Goal: Check status: Check status

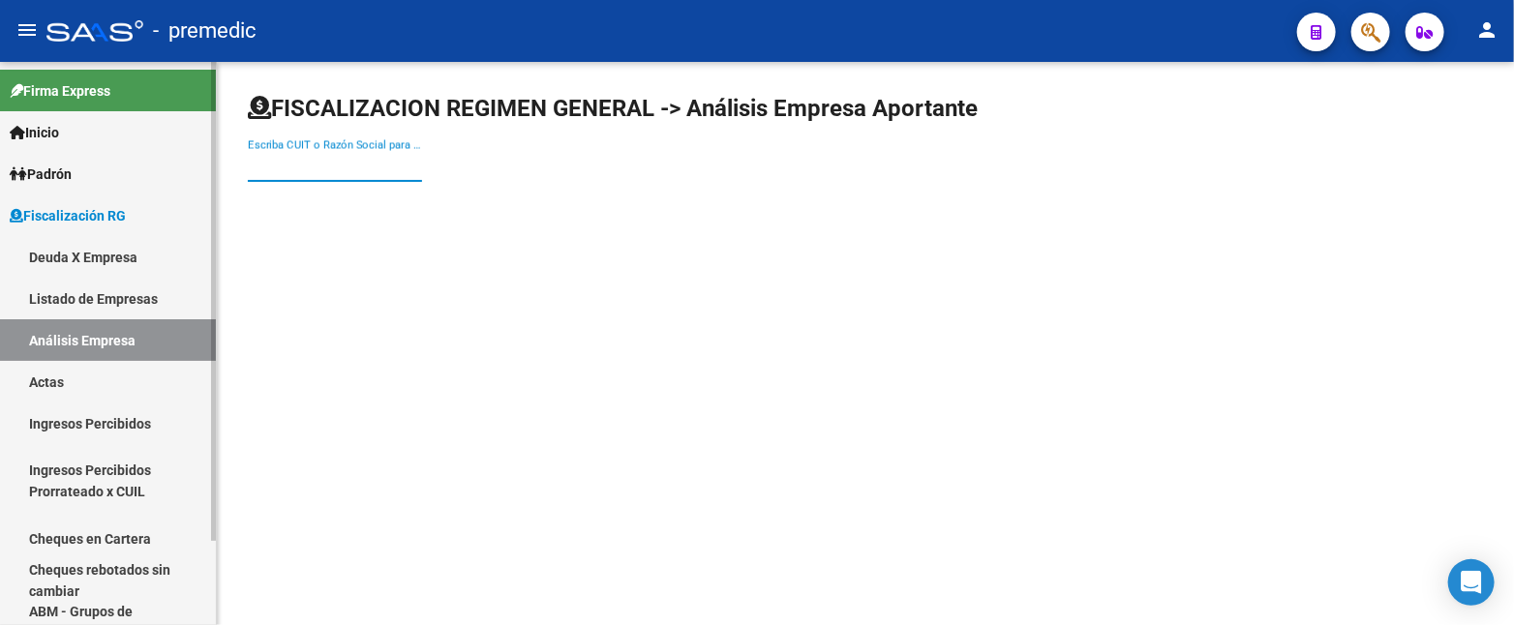
click at [127, 254] on link "Deuda X Empresa" at bounding box center [108, 257] width 216 height 42
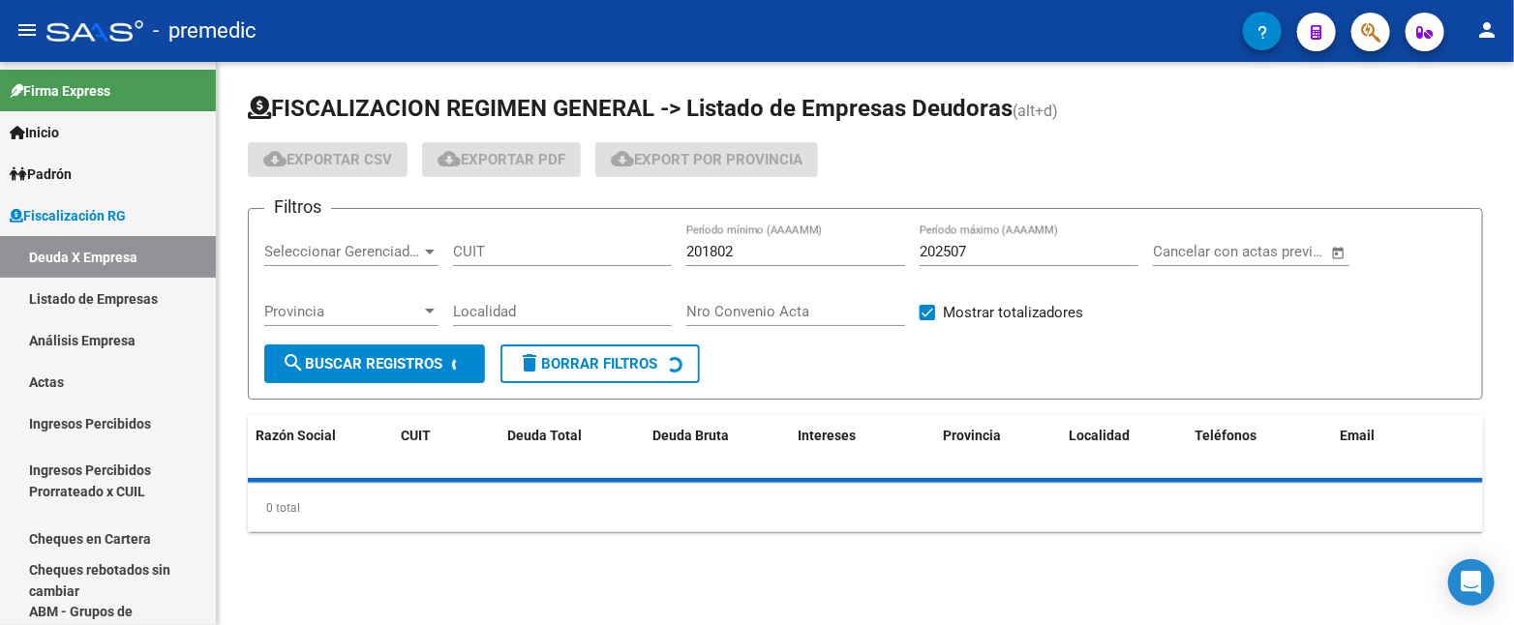
click at [1000, 254] on input "202507" at bounding box center [1029, 251] width 219 height 17
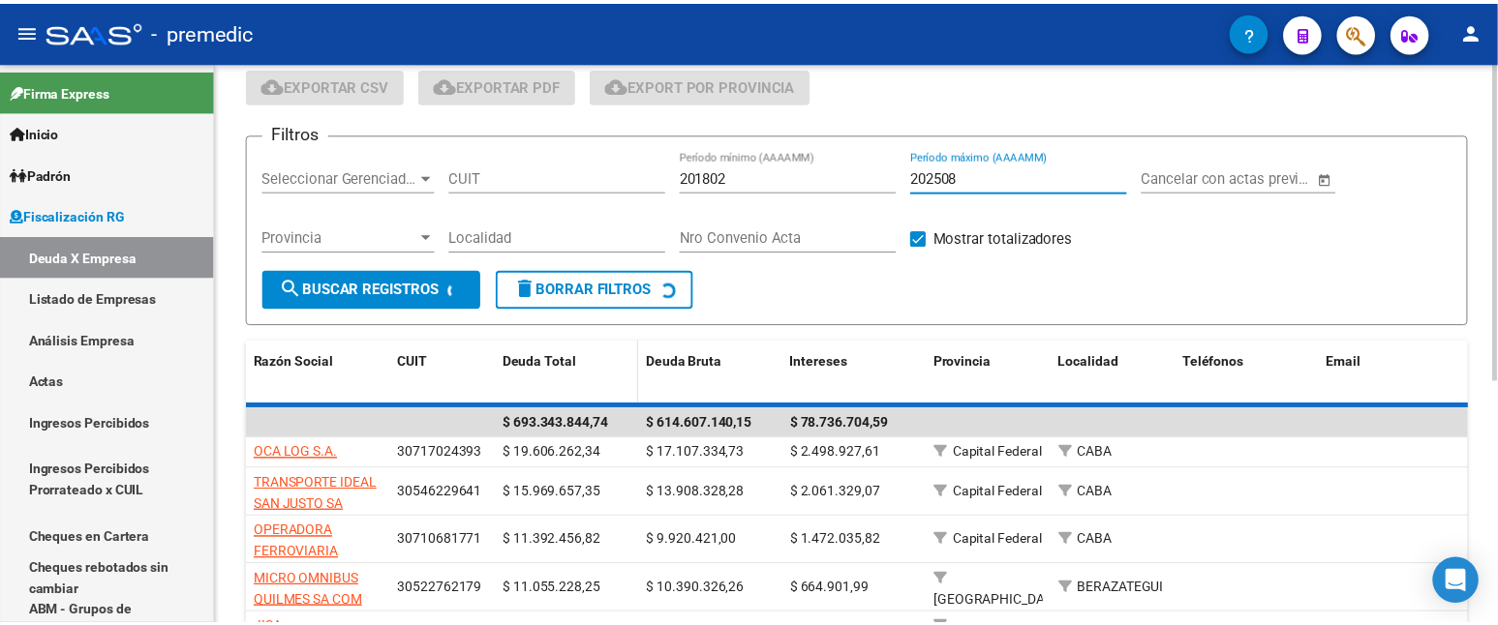
scroll to position [107, 0]
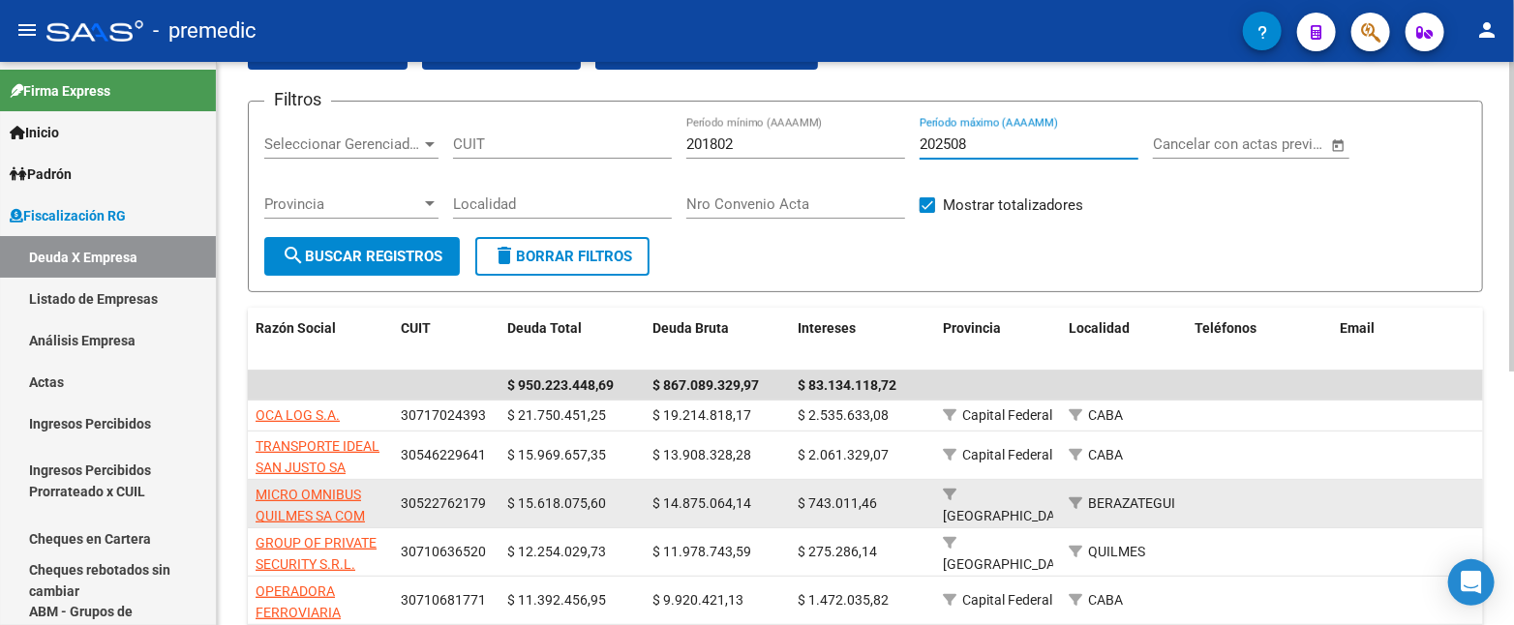
type input "202508"
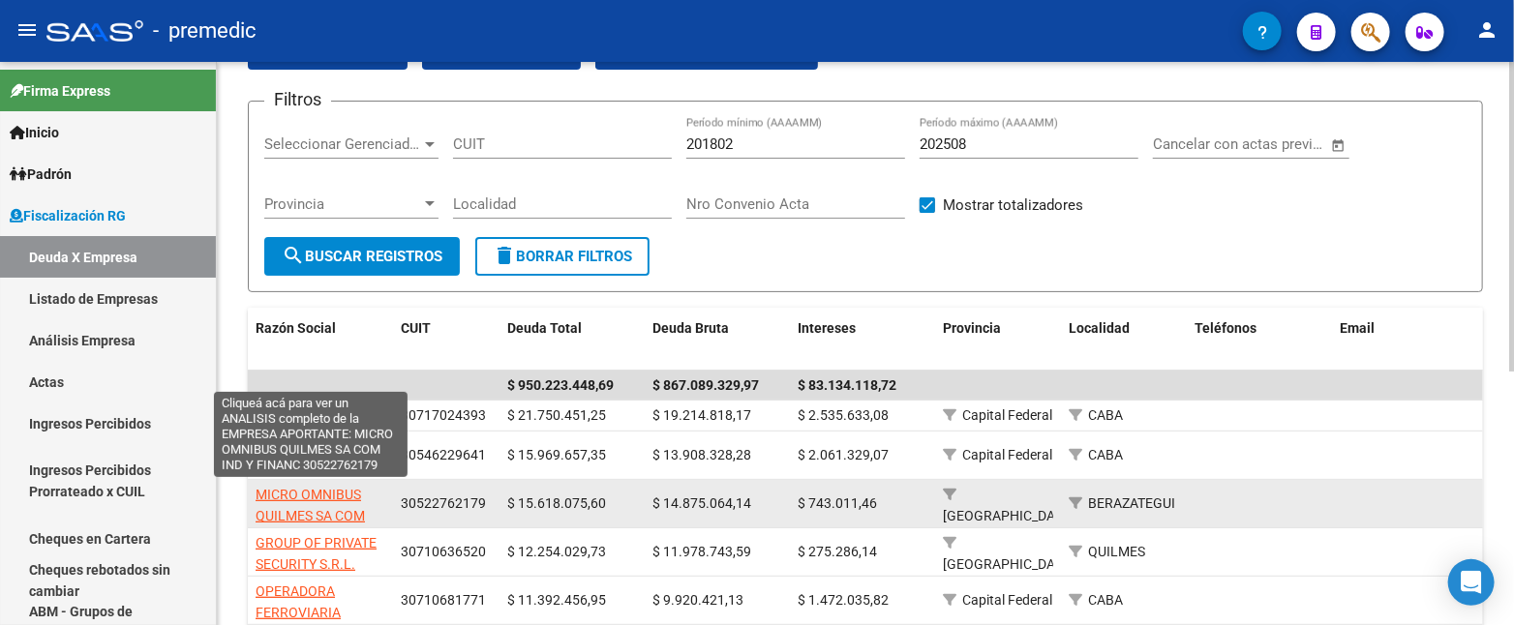
click at [335, 490] on span "MICRO OMNIBUS QUILMES SA COM IND Y FINANC" at bounding box center [310, 517] width 109 height 60
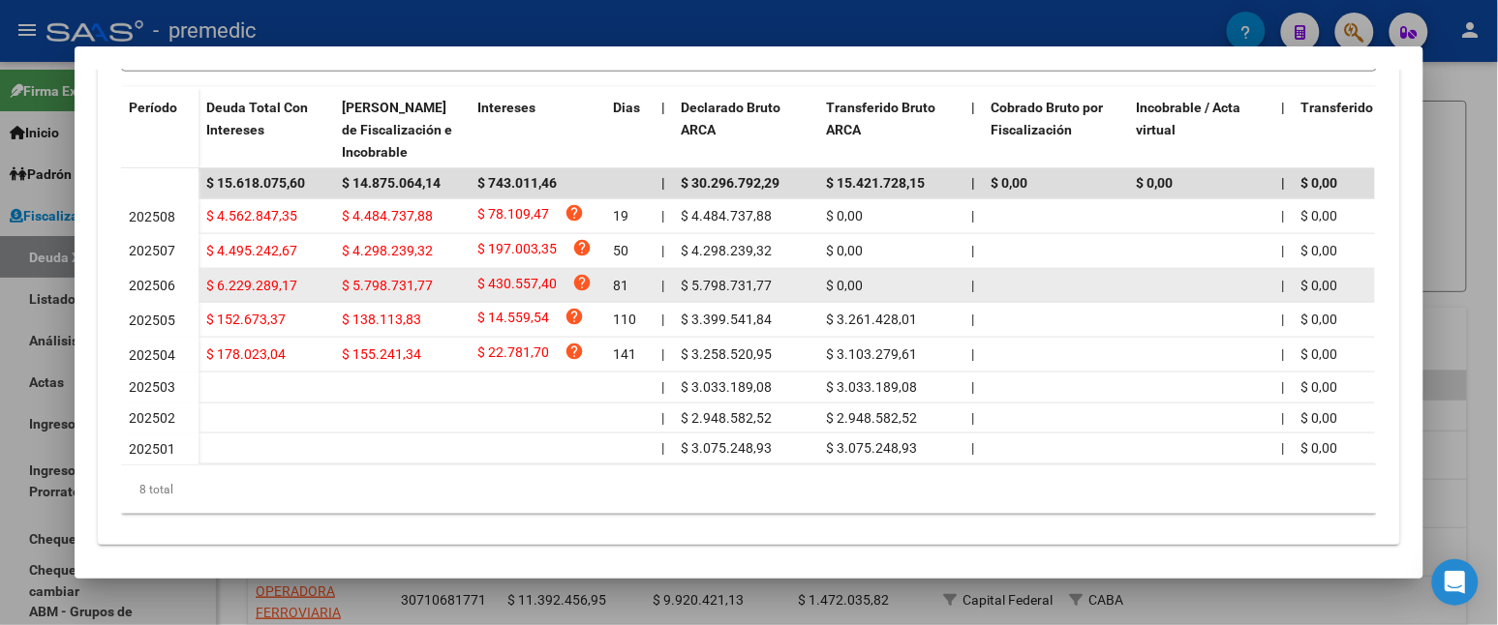
scroll to position [430, 0]
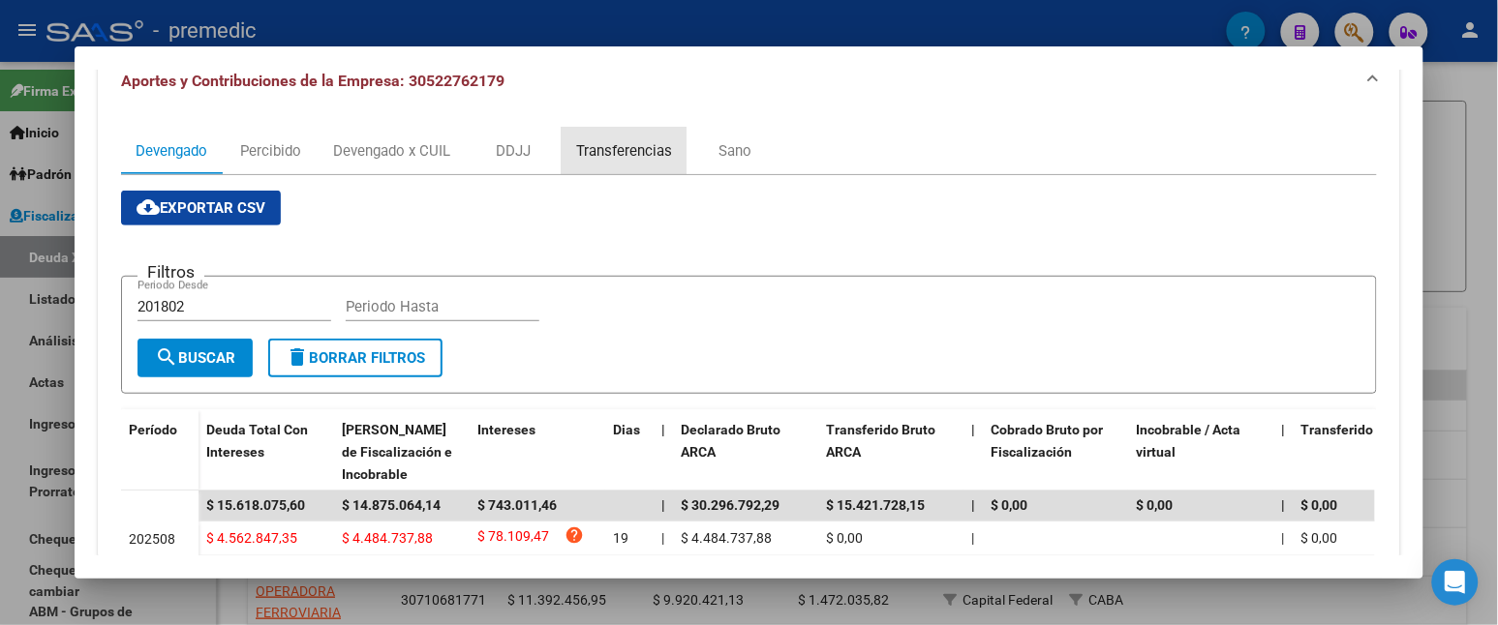
click at [604, 151] on div "Transferencias" at bounding box center [624, 150] width 96 height 21
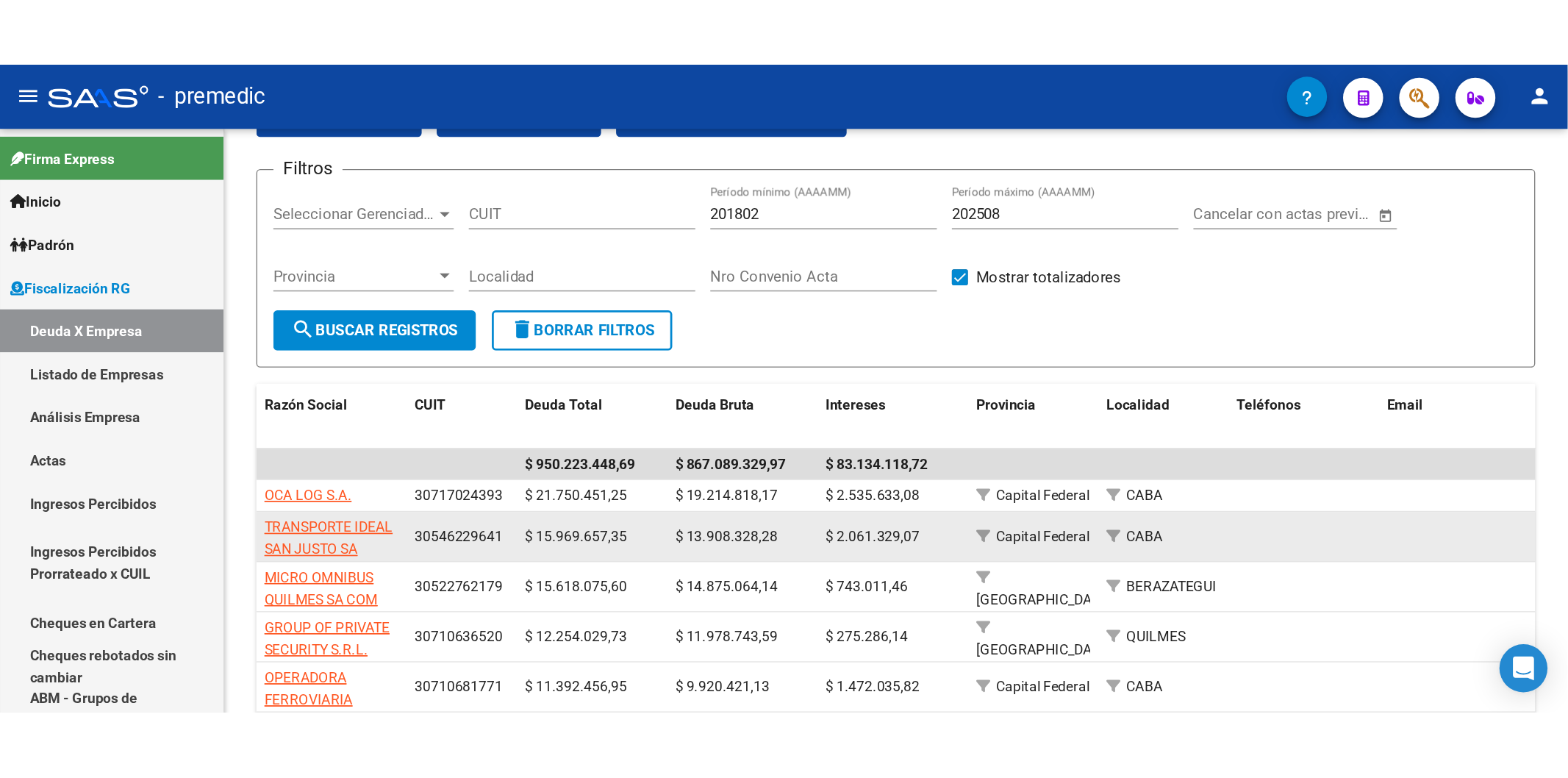
scroll to position [49, 0]
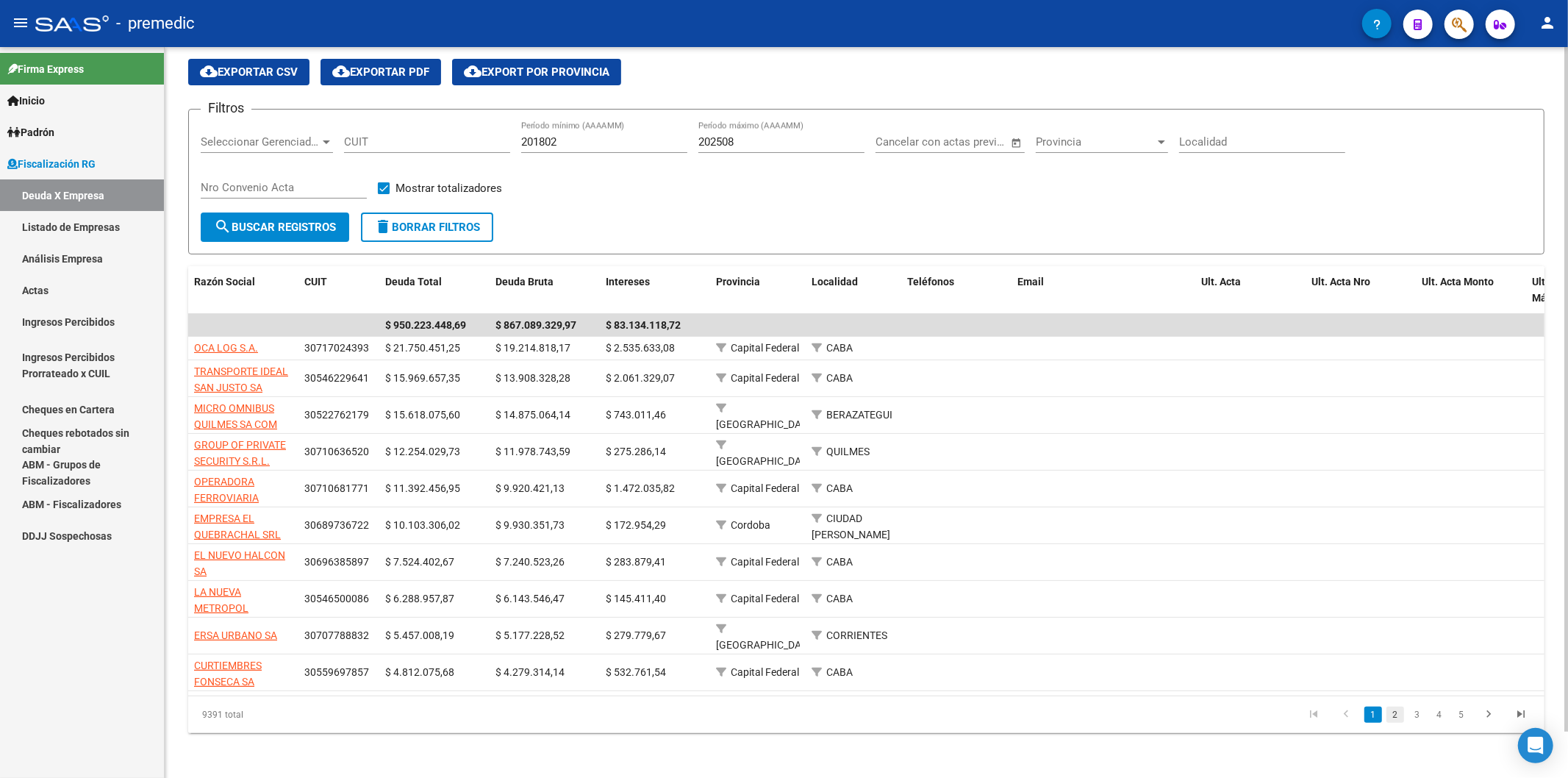
click at [1149, 475] on link "2" at bounding box center [1395, 714] width 17 height 16
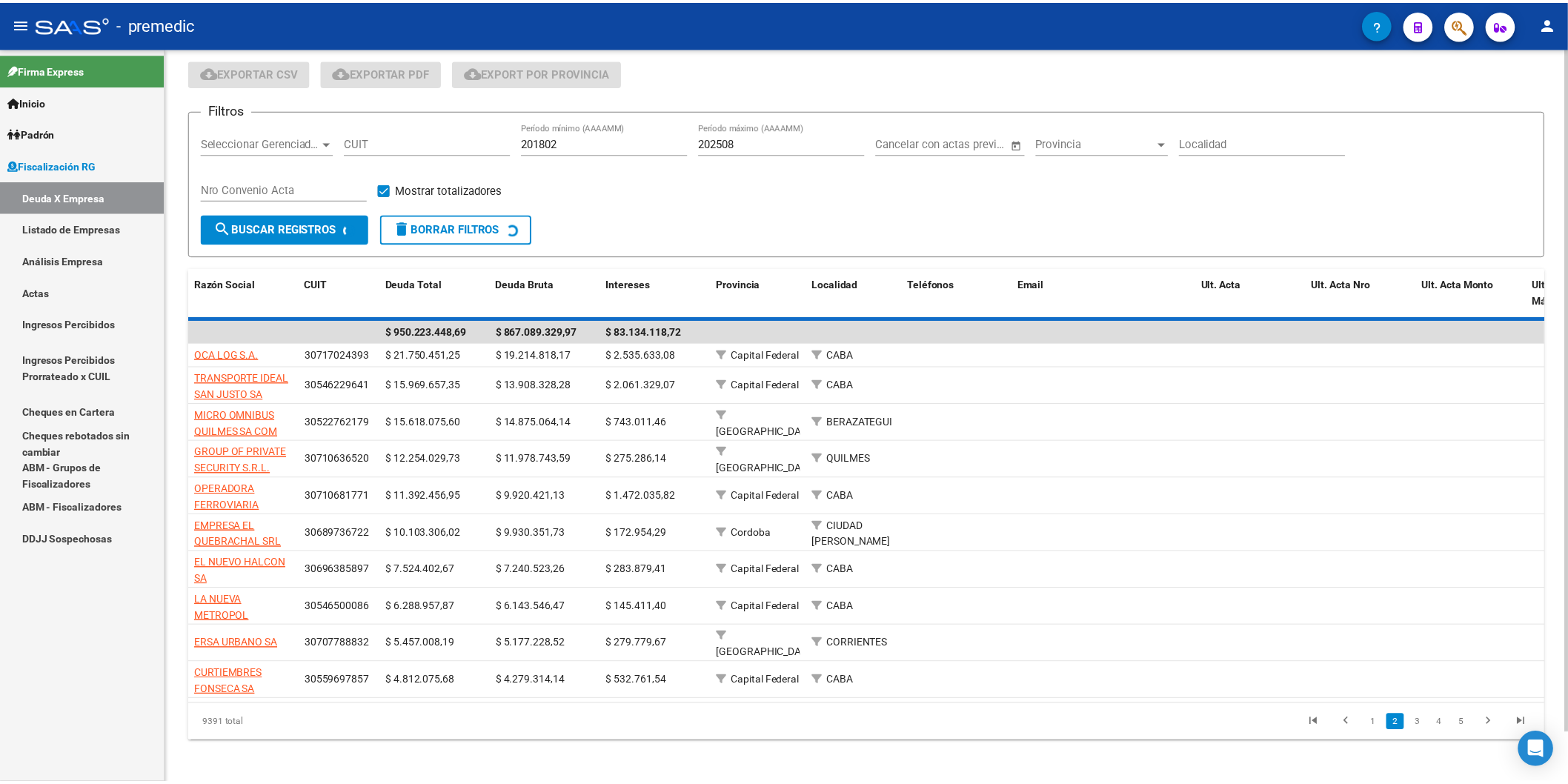
scroll to position [37, 0]
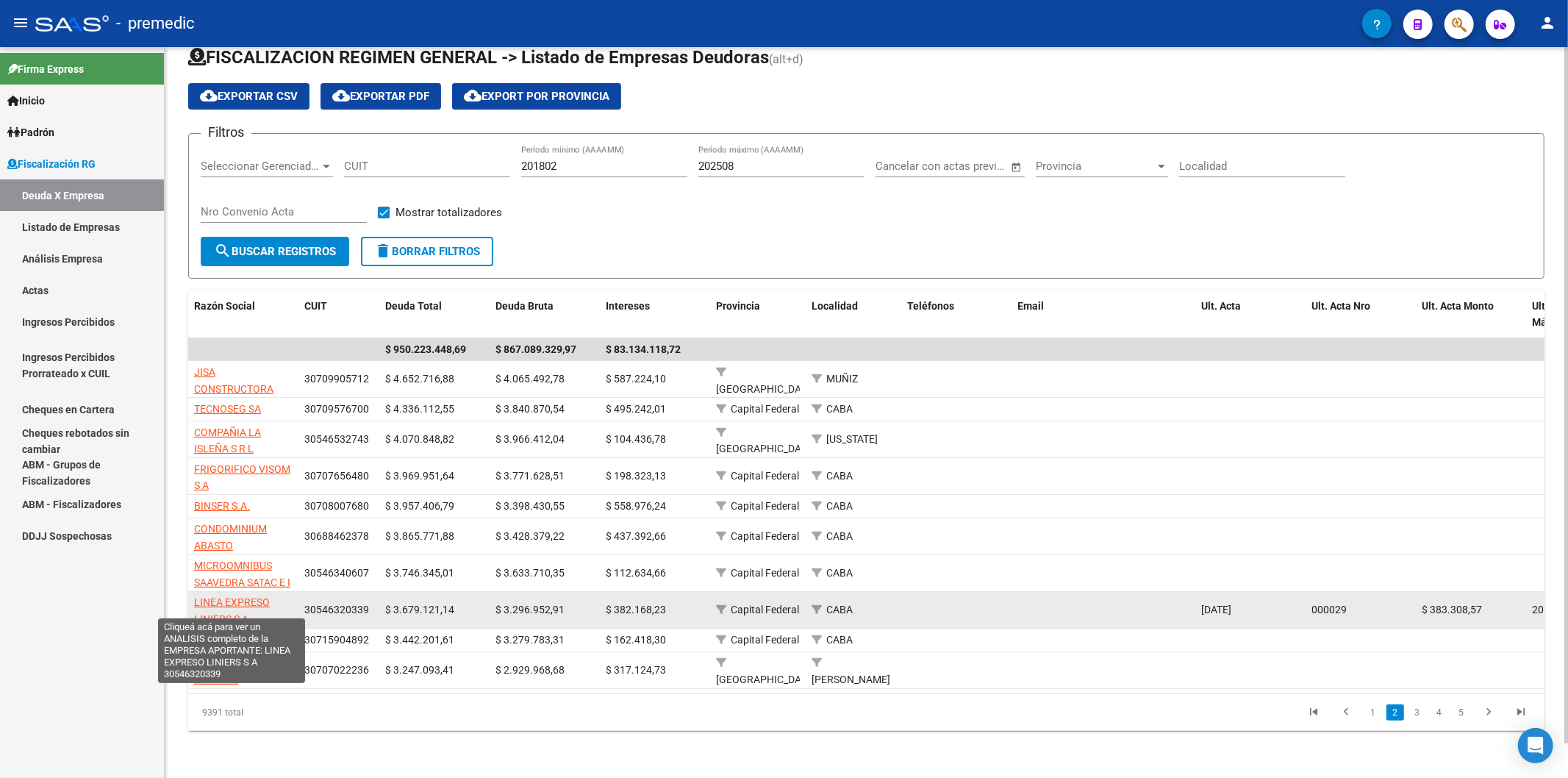
click at [252, 475] on span "LINEA EXPRESO LINIERS S A" at bounding box center [232, 611] width 76 height 29
type textarea "30546320339"
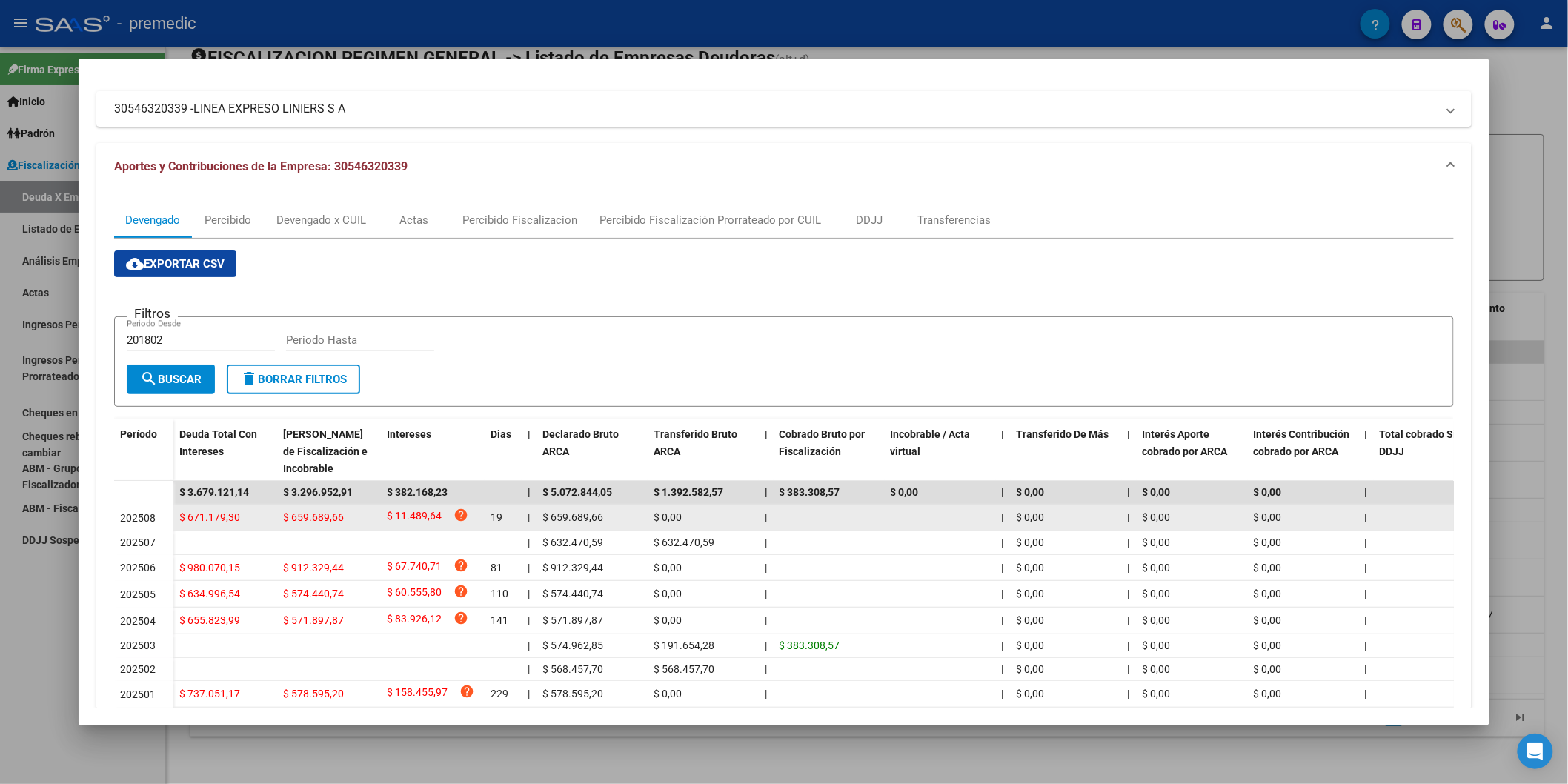
scroll to position [165, 0]
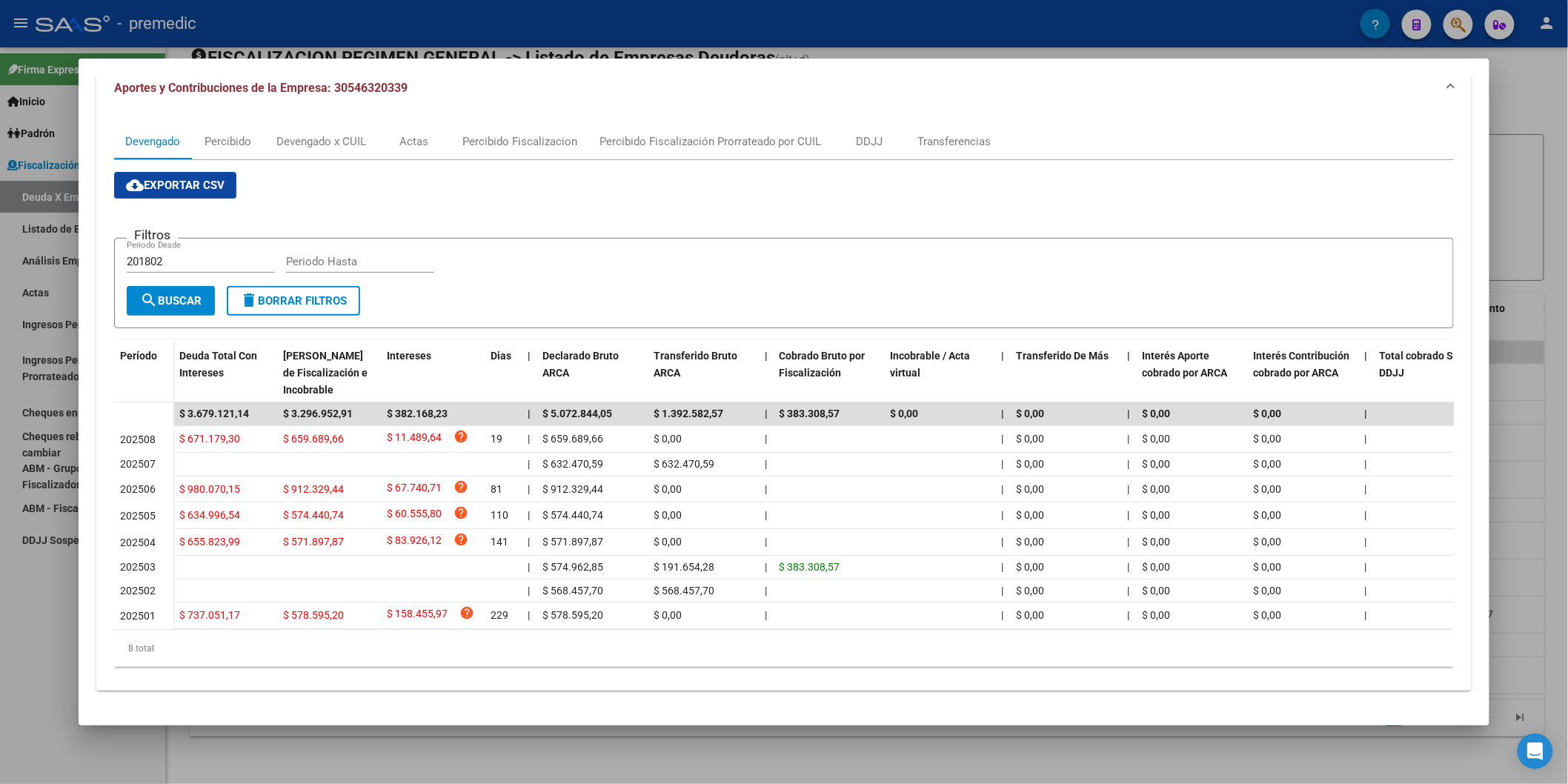
drag, startPoint x: 588, startPoint y: 723, endPoint x: 536, endPoint y: 314, distance: 412.3
click at [536, 314] on form "Filtros 201802 Periodo Desde Periodo Hasta search Buscar delete Borrar Filtros" at bounding box center [784, 283] width 1339 height 91
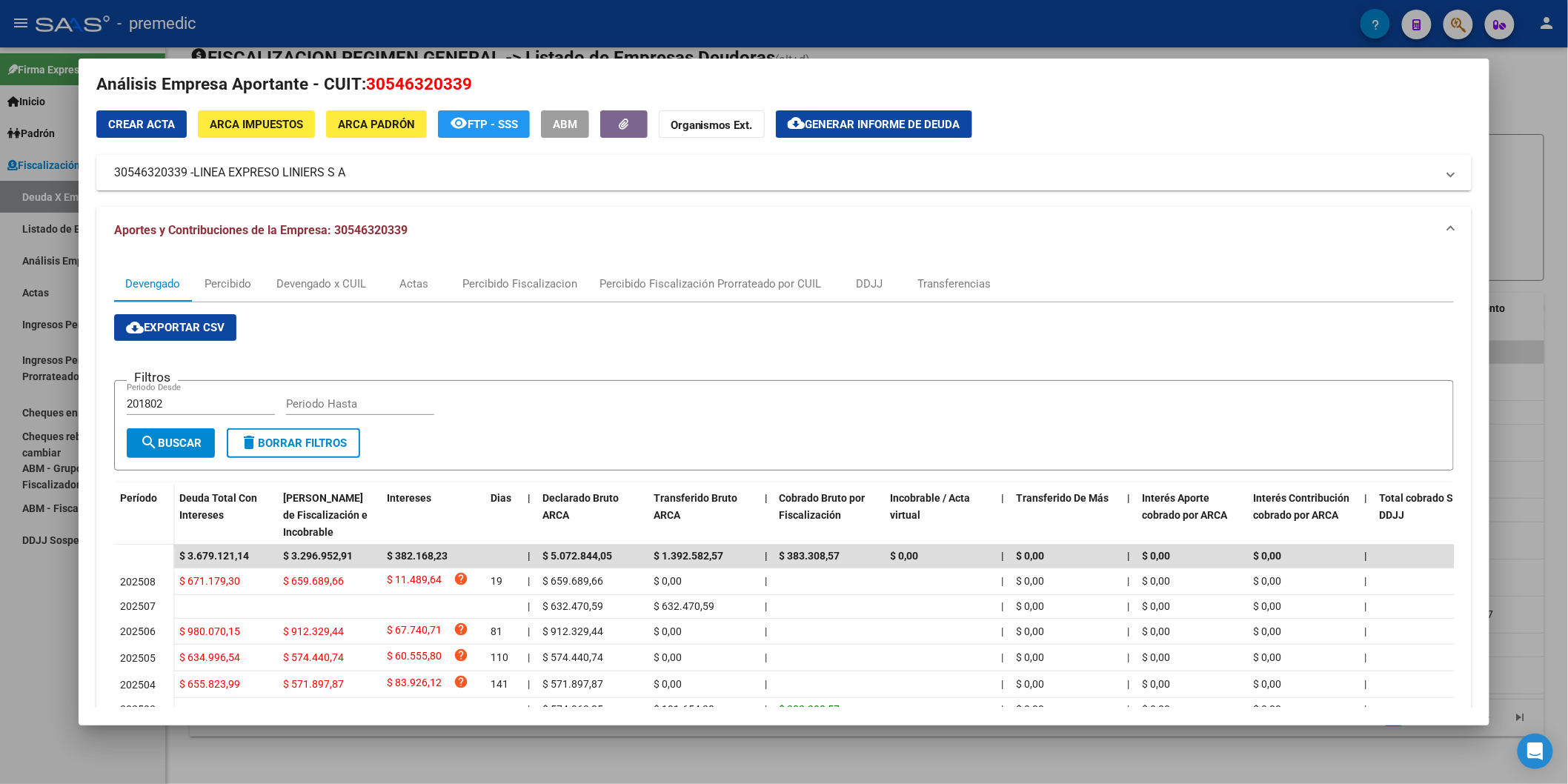
scroll to position [0, 0]
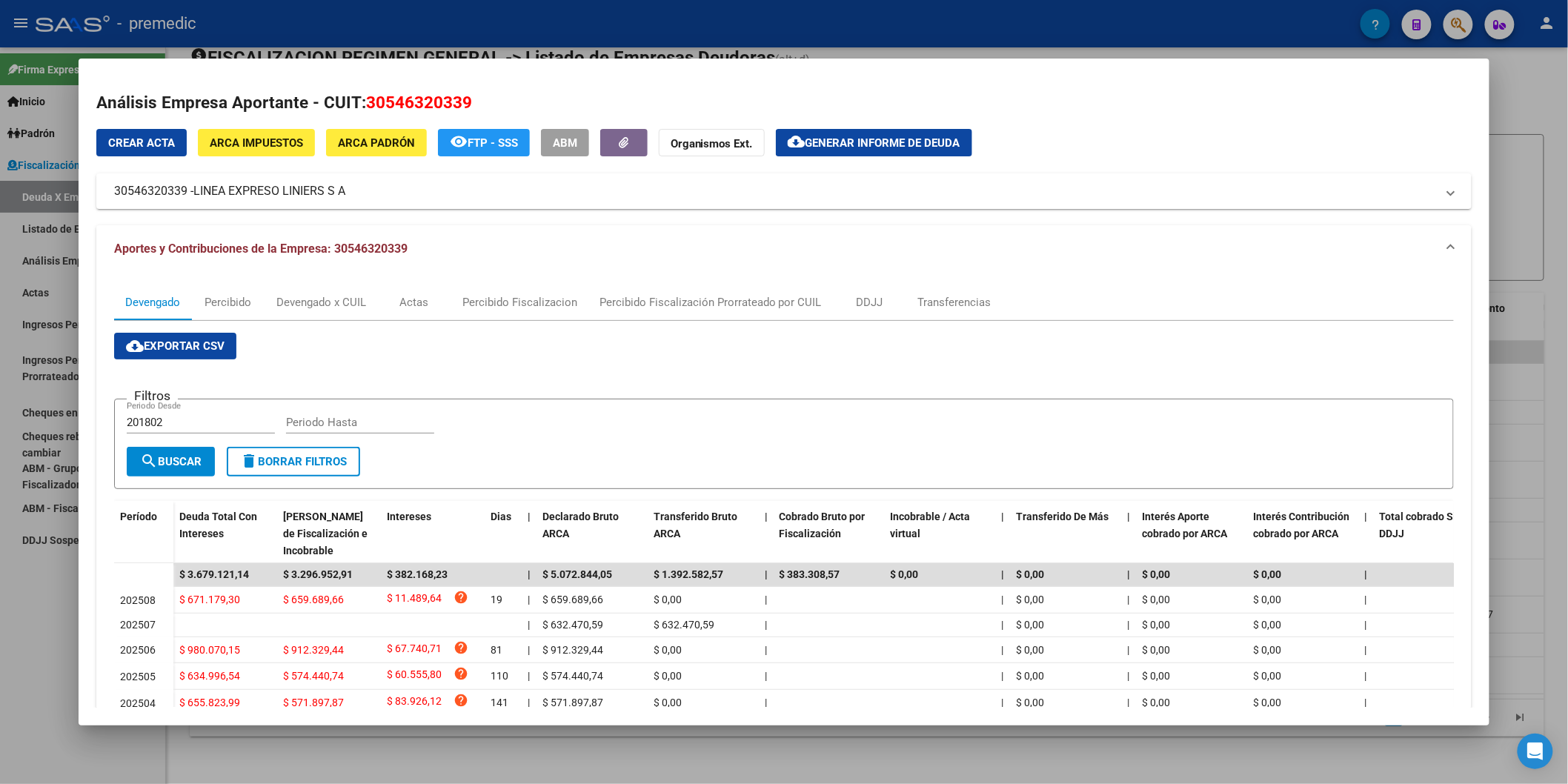
click at [849, 145] on span "Generar informe de deuda" at bounding box center [882, 142] width 155 height 13
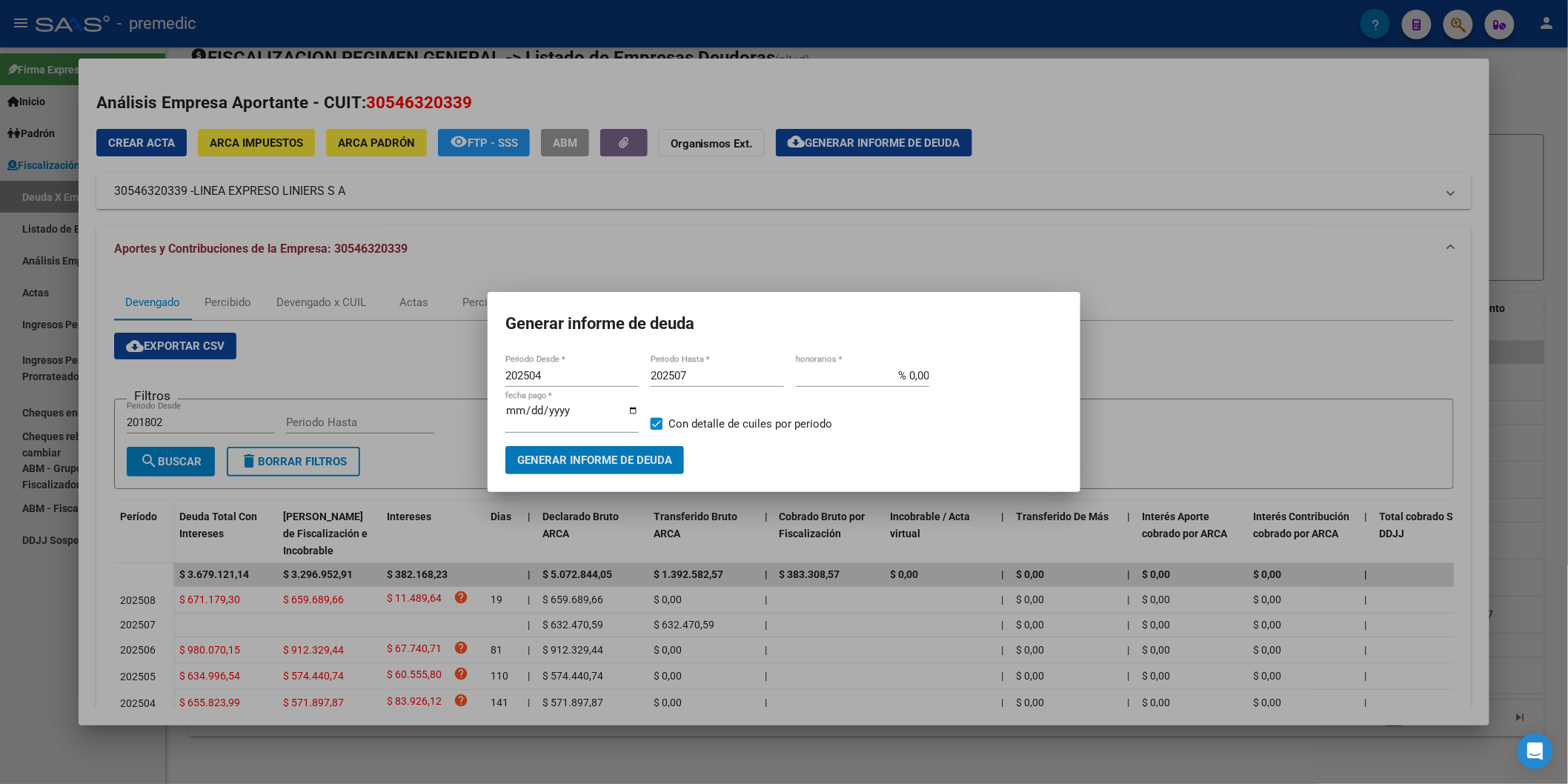
click at [557, 386] on div "202504 Periodo Desde *" at bounding box center [572, 375] width 133 height 22
type input "202501"
type input "202506"
click at [520, 410] on input "[DATE]" at bounding box center [572, 416] width 133 height 24
click at [527, 418] on input "[DATE]" at bounding box center [572, 416] width 133 height 24
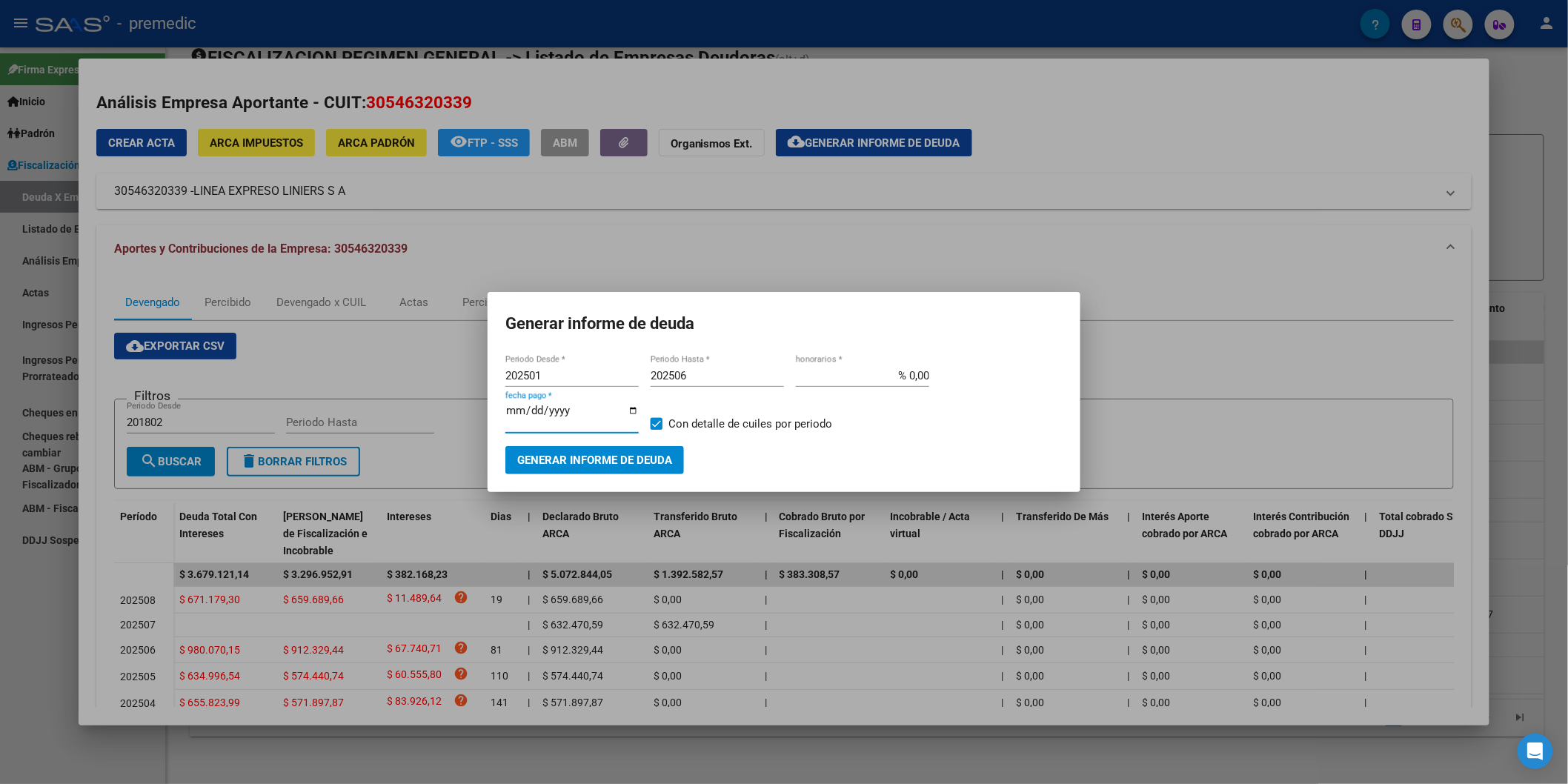
type input "[DATE]"
click at [549, 479] on div at bounding box center [784, 392] width 1568 height 784
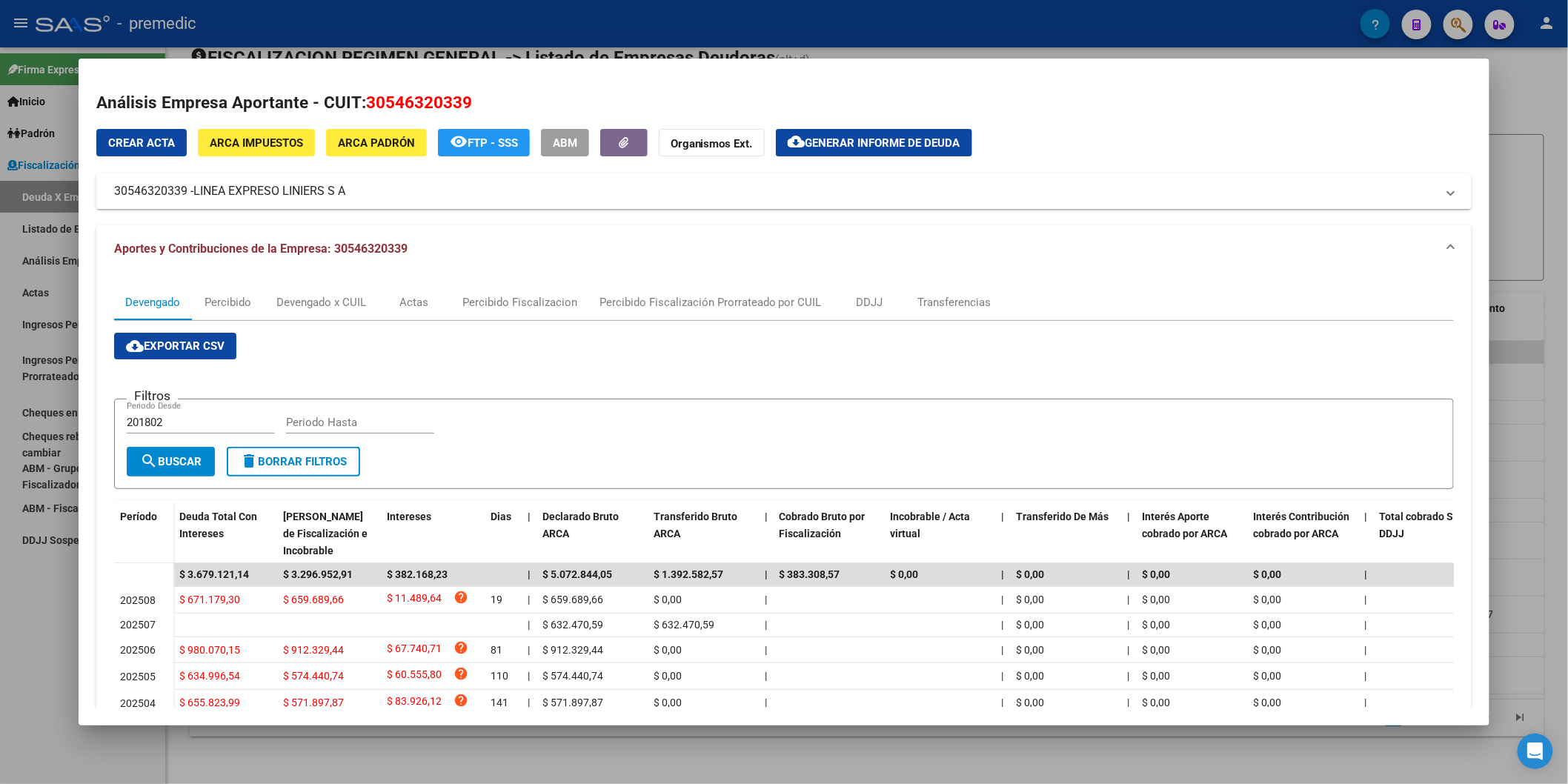
click at [545, 467] on form "Filtros 201802 Periodo Desde Periodo Hasta search Buscar delete Borrar Filtros" at bounding box center [784, 444] width 1339 height 91
click at [815, 138] on span "Generar informe de deuda" at bounding box center [882, 142] width 155 height 13
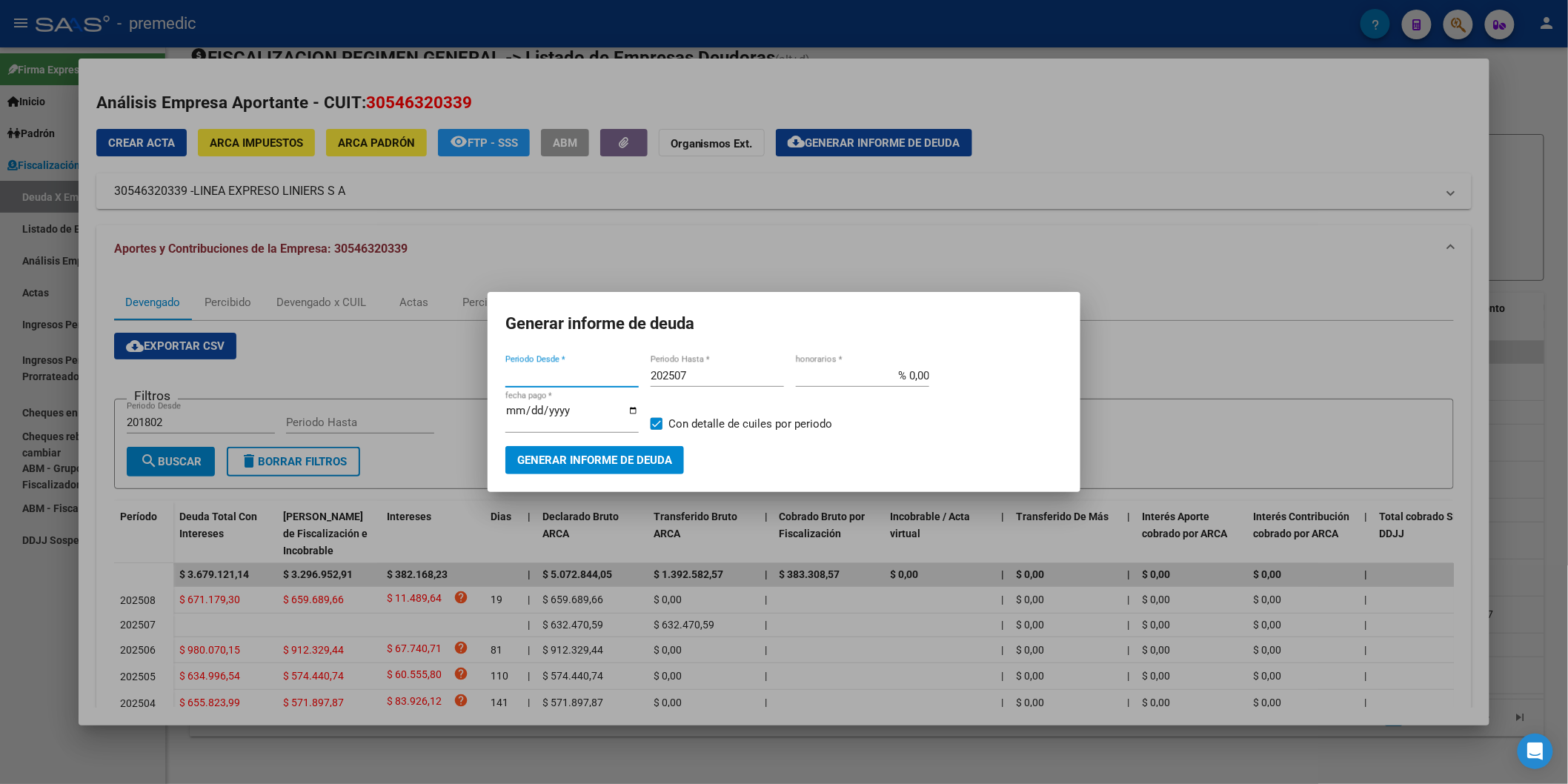
type input "202504"
click at [517, 407] on input "[DATE]" at bounding box center [572, 416] width 133 height 24
type input "[DATE]"
drag, startPoint x: 713, startPoint y: 380, endPoint x: 706, endPoint y: 381, distance: 7.1
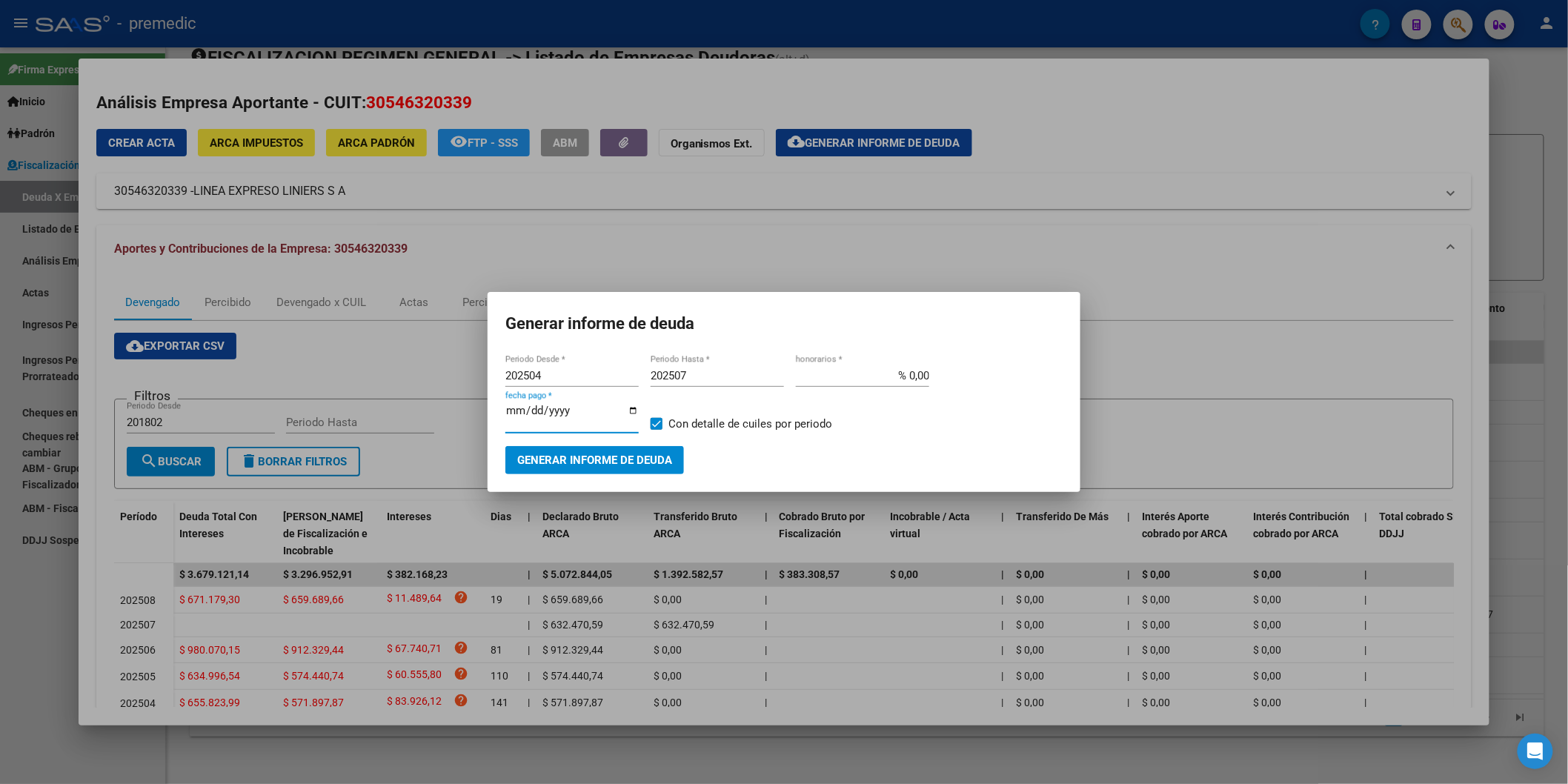
click at [709, 381] on input "202507" at bounding box center [717, 375] width 133 height 13
type input "202506"
click at [573, 377] on input "202504" at bounding box center [572, 375] width 133 height 13
type input "202501"
click at [582, 456] on span "Generar informe de deuda" at bounding box center [595, 460] width 155 height 13
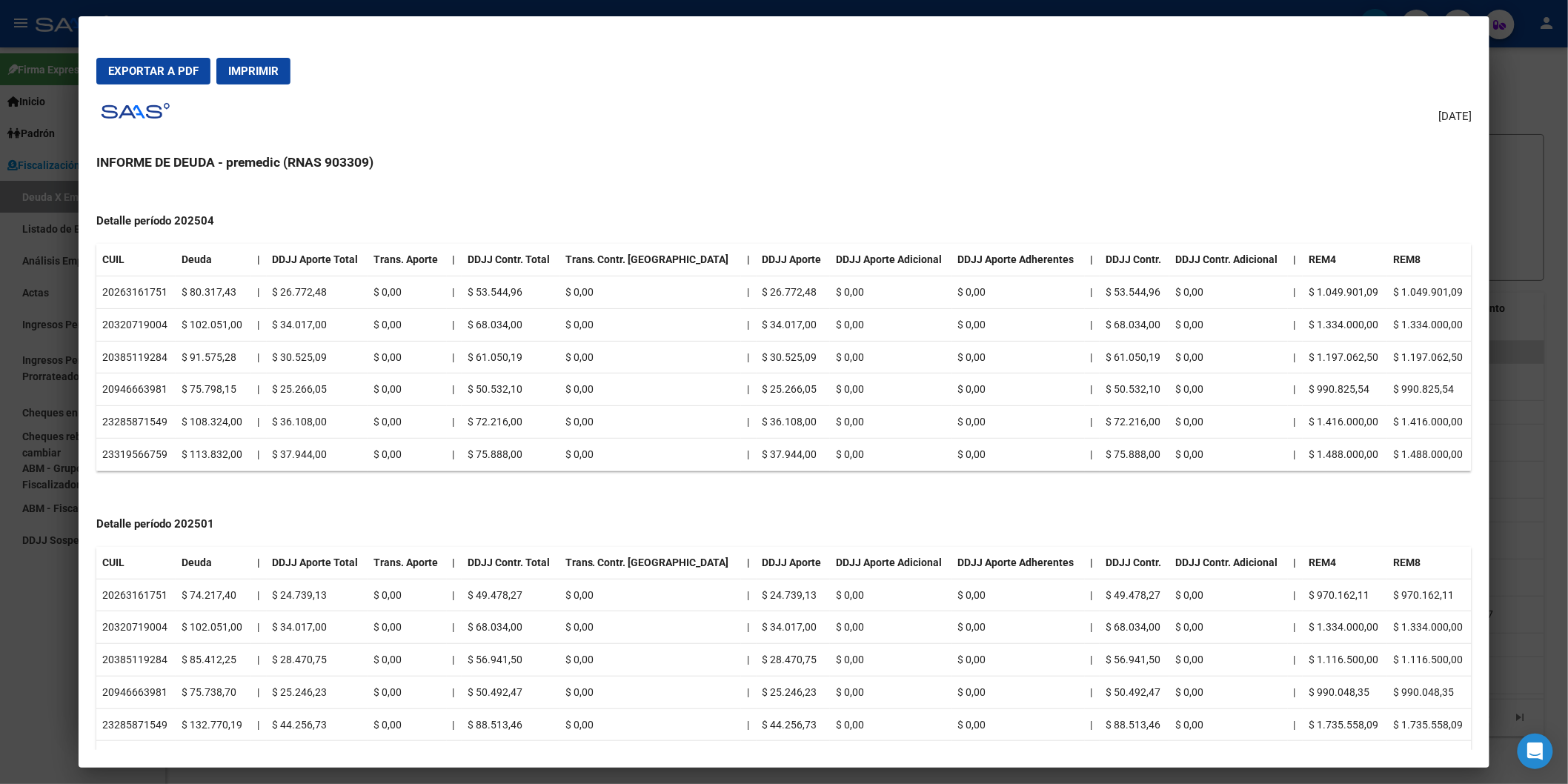
scroll to position [993, 0]
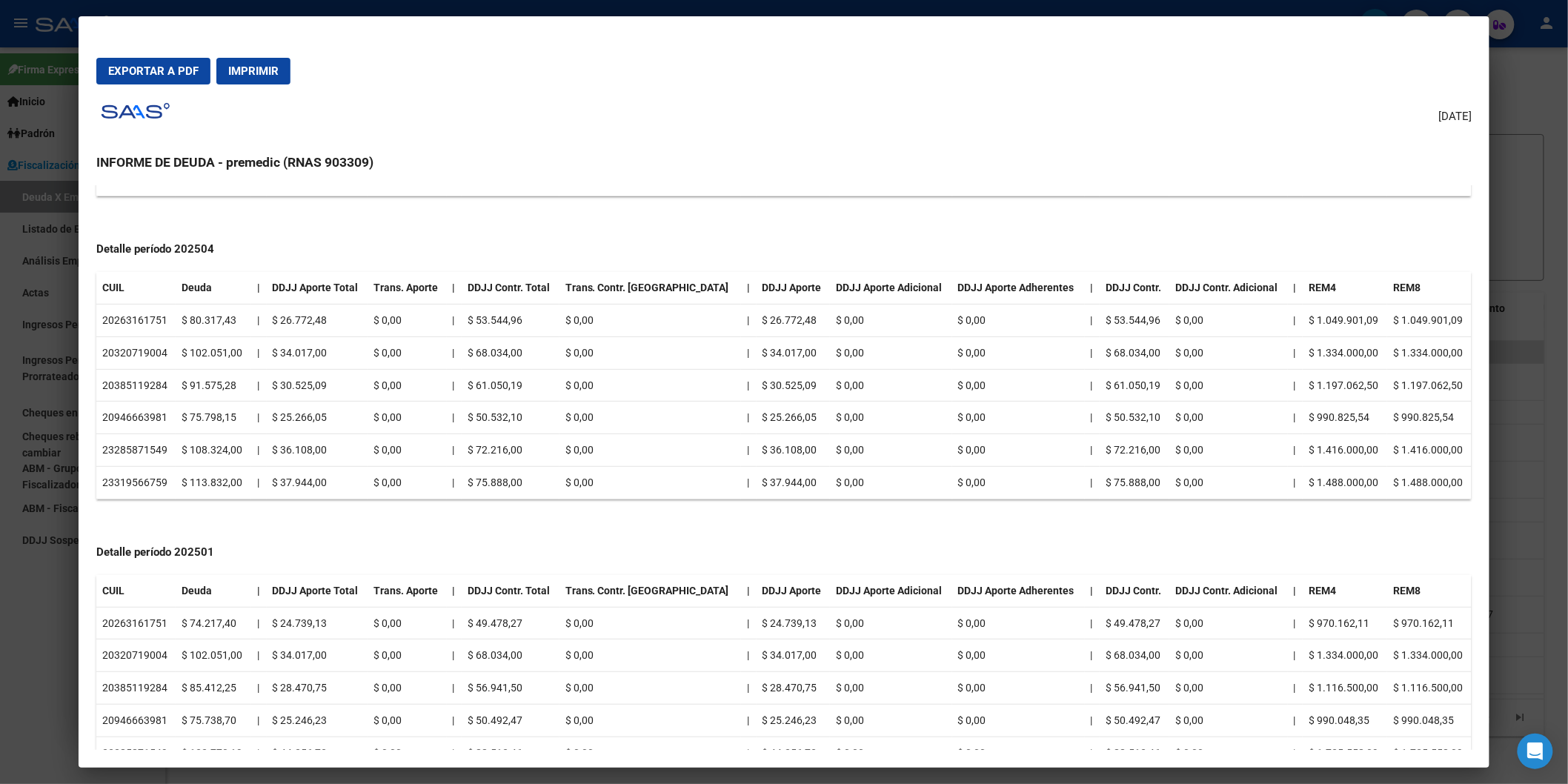
click at [1158, 116] on div at bounding box center [784, 392] width 1568 height 784
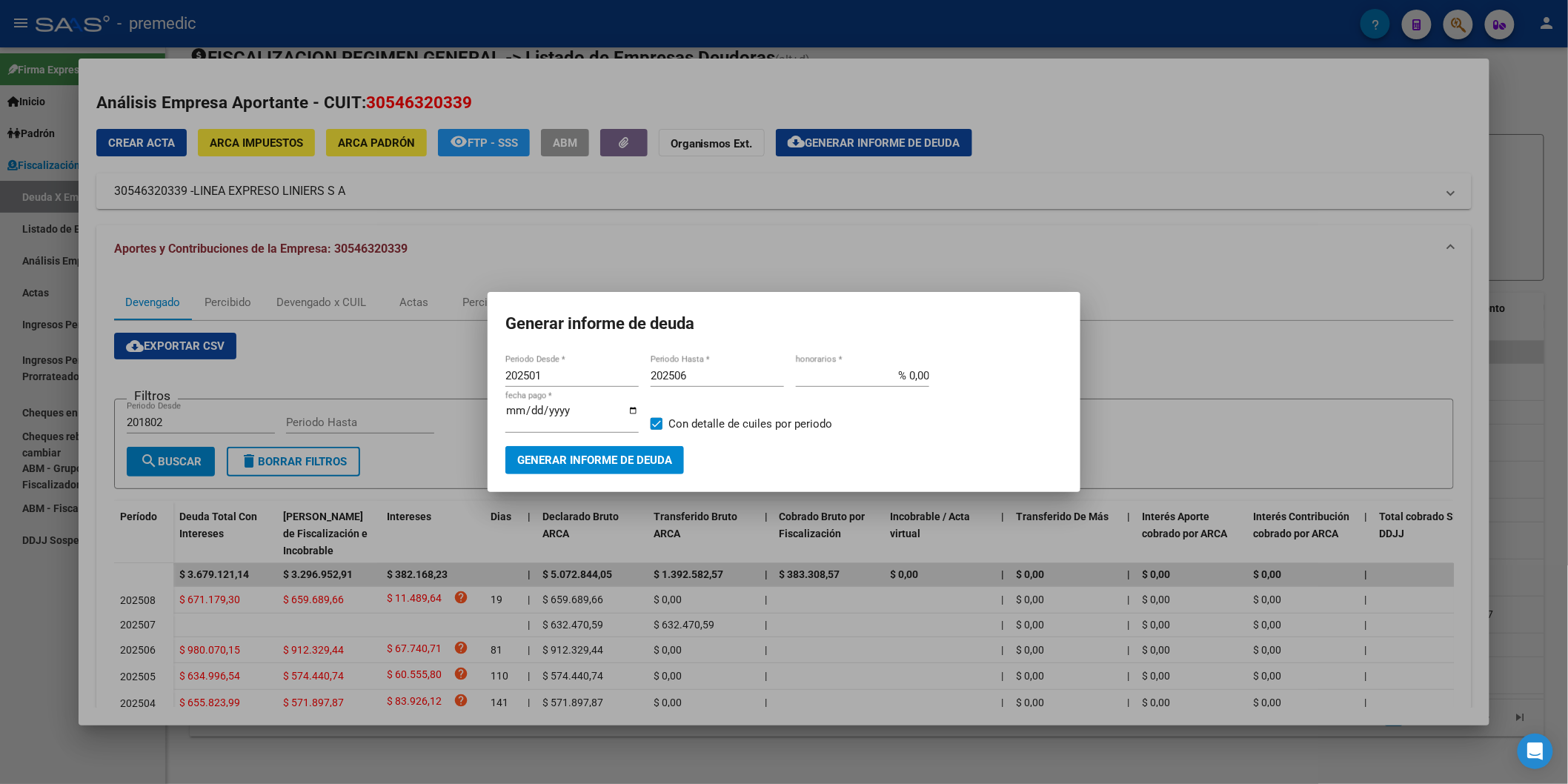
click at [1027, 224] on div at bounding box center [784, 392] width 1568 height 784
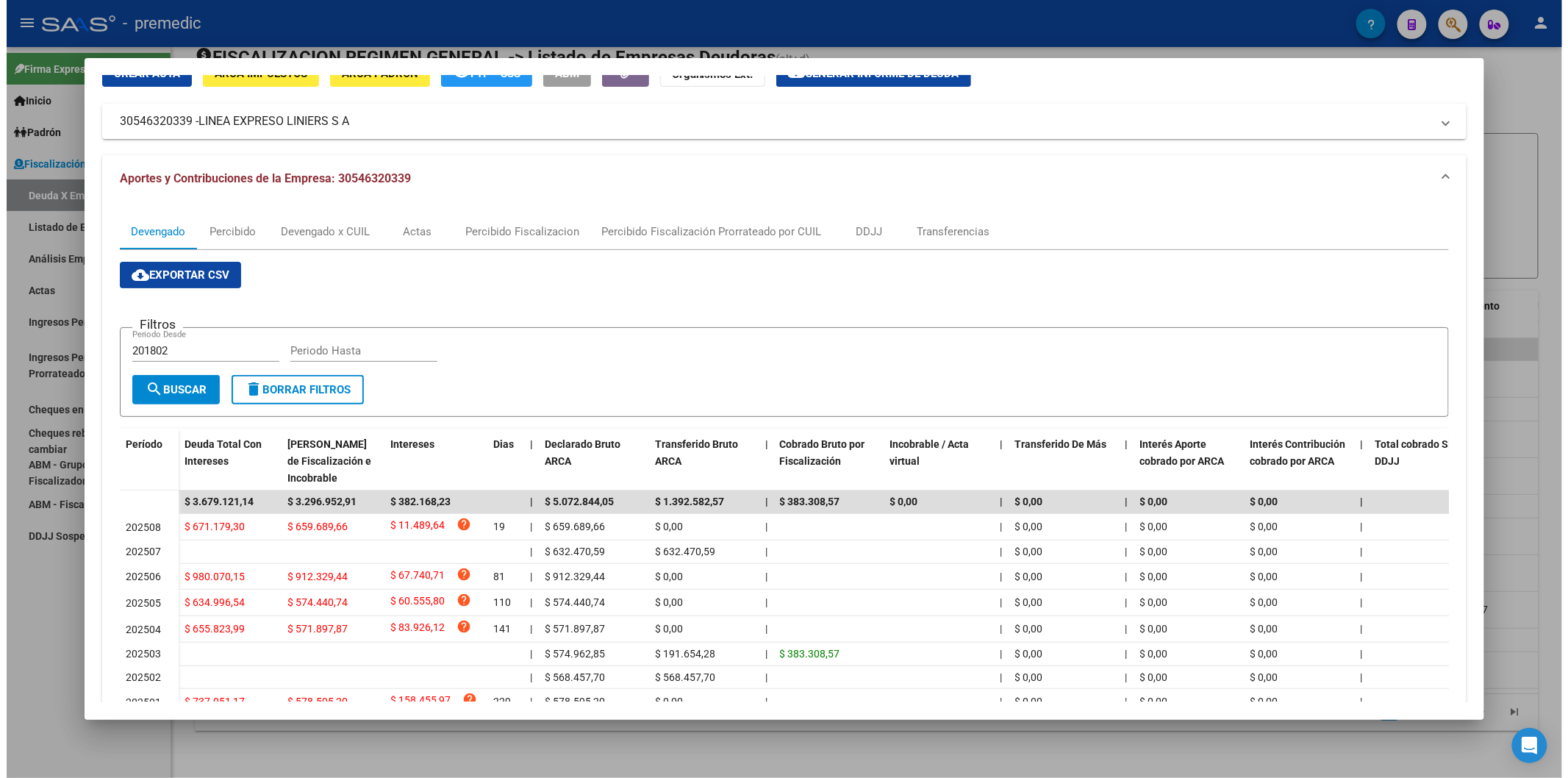
scroll to position [172, 0]
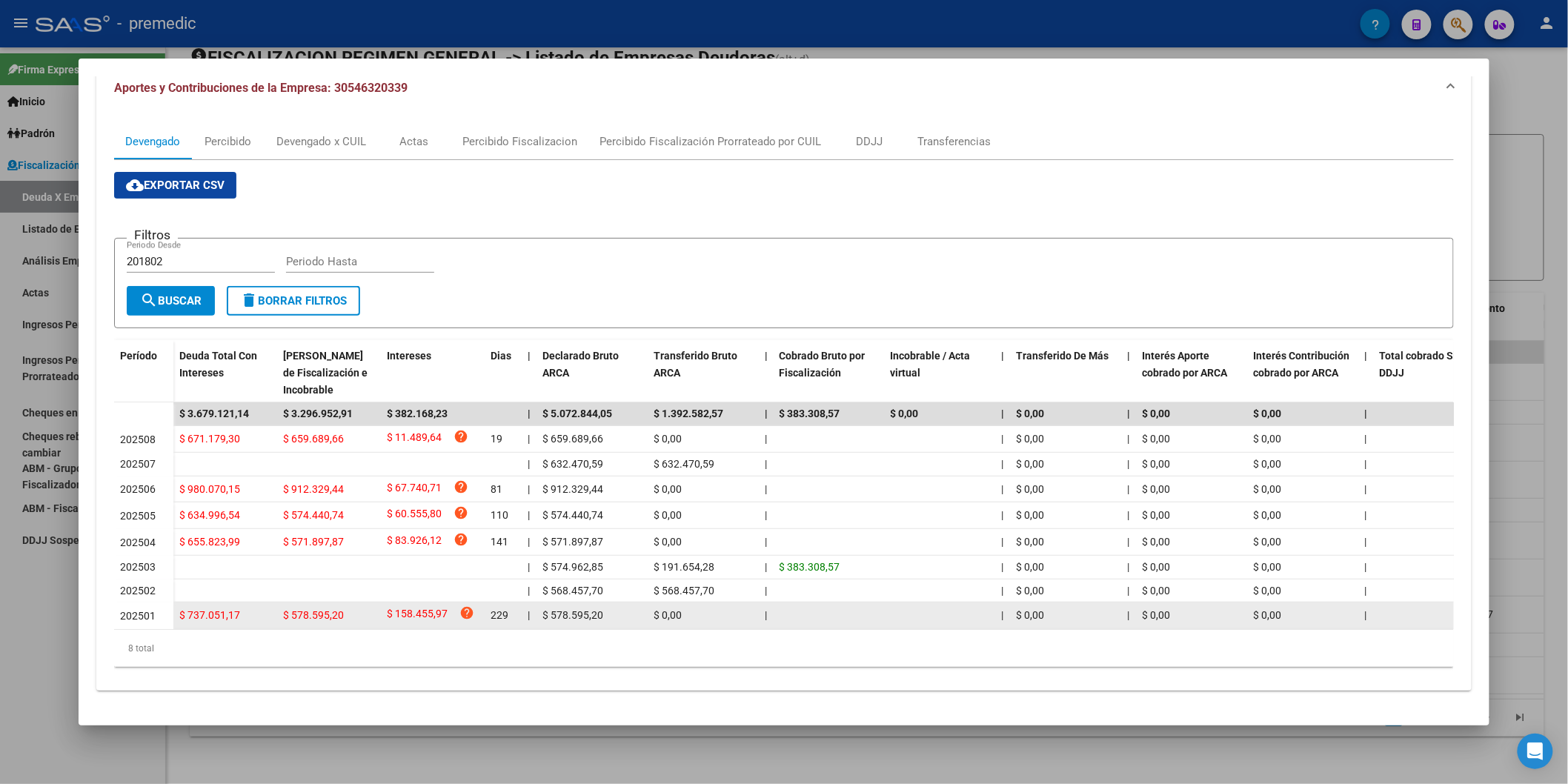
drag, startPoint x: 549, startPoint y: 600, endPoint x: 583, endPoint y: 600, distance: 34.0
click at [583, 479] on span "$ 578.595,20" at bounding box center [572, 615] width 60 height 11
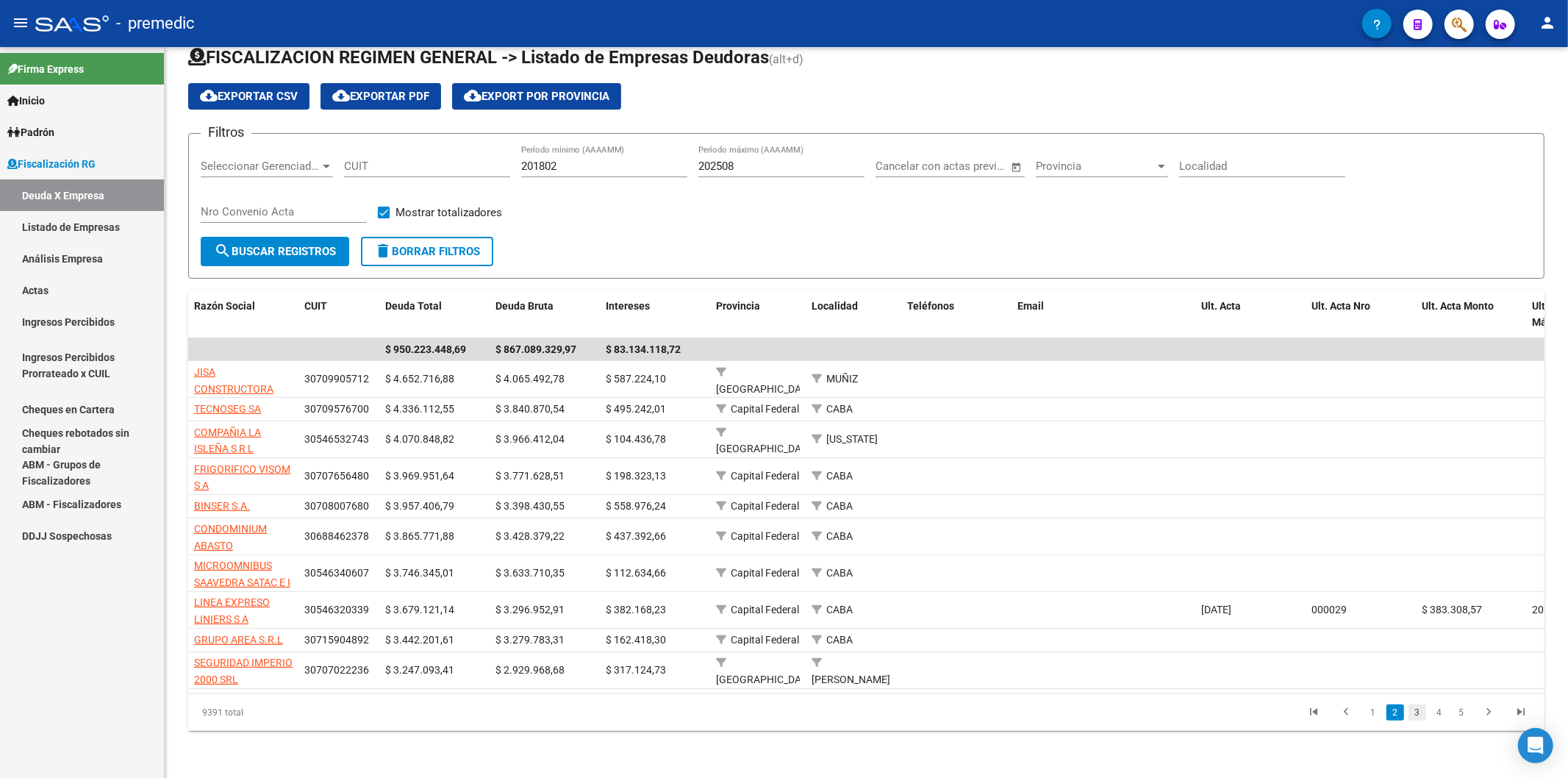
click at [1149, 475] on link "3" at bounding box center [1417, 712] width 17 height 16
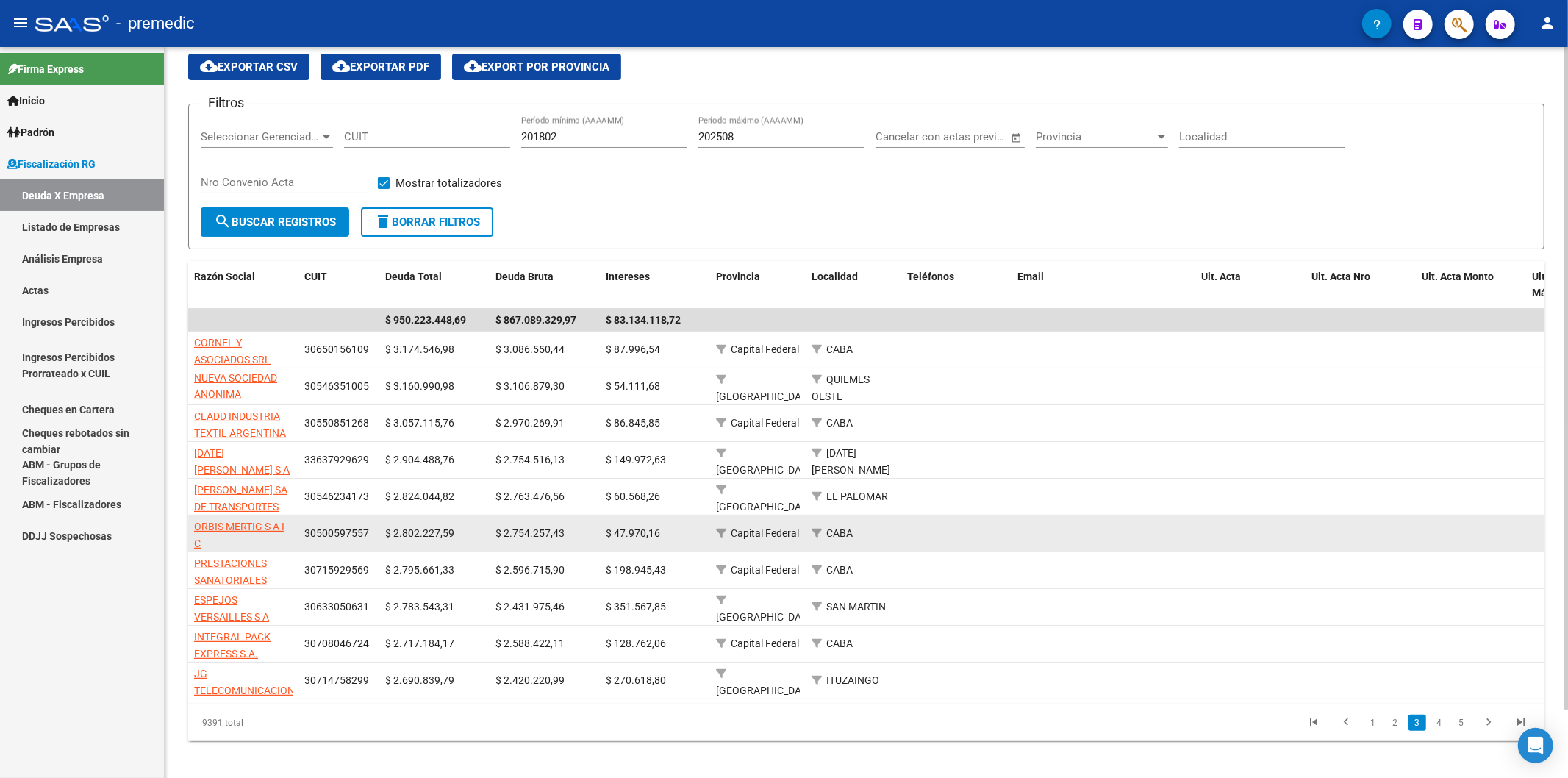
scroll to position [77, 0]
